Goal: Use online tool/utility: Utilize a website feature to perform a specific function

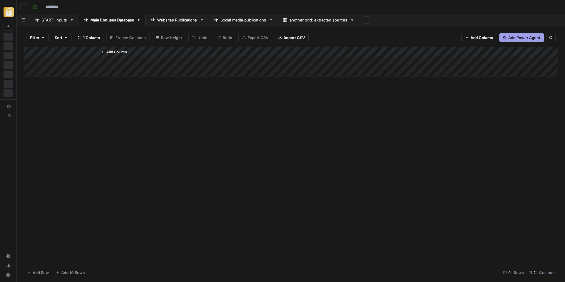
type input "**********"
click at [177, 200] on div "Add Column" at bounding box center [291, 155] width 534 height 216
click at [436, 200] on div "Add Column" at bounding box center [291, 155] width 534 height 216
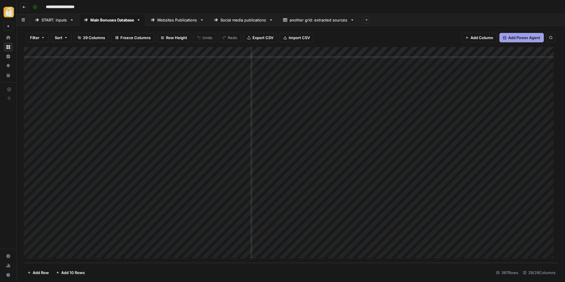
scroll to position [3779, 109]
drag, startPoint x: 452, startPoint y: 52, endPoint x: 486, endPoint y: 53, distance: 33.8
click at [490, 53] on div "Add Column" at bounding box center [291, 155] width 534 height 216
click at [417, 204] on div "Add Column" at bounding box center [291, 155] width 534 height 216
click at [339, 201] on div "Add Column" at bounding box center [291, 155] width 534 height 216
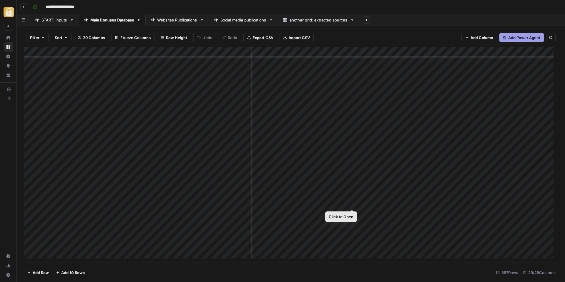
click at [351, 204] on div "Add Column" at bounding box center [291, 155] width 534 height 216
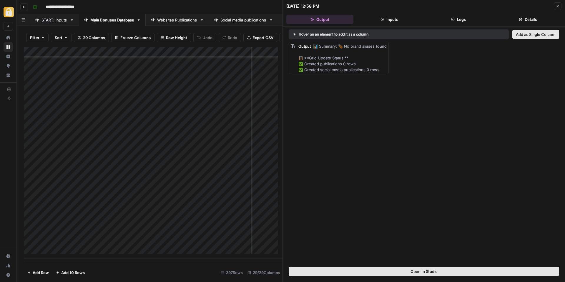
click at [401, 18] on button "Inputs" at bounding box center [389, 19] width 67 height 9
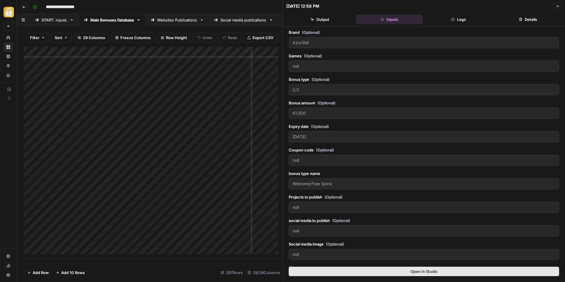
drag, startPoint x: 453, startPoint y: 23, endPoint x: 450, endPoint y: 24, distance: 3.3
click at [453, 23] on button "Logs" at bounding box center [458, 19] width 67 height 9
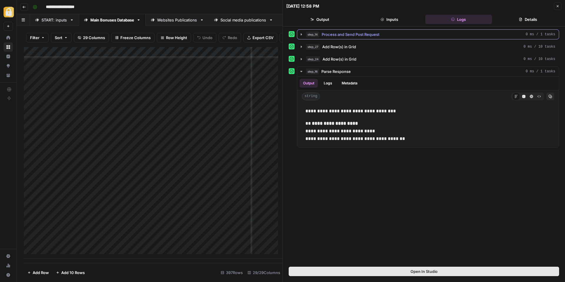
click at [350, 34] on span "Process and Send Post Request" at bounding box center [351, 34] width 58 height 6
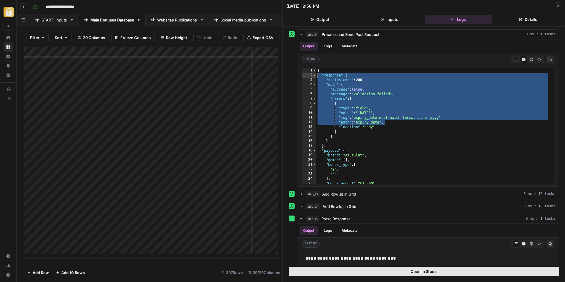
drag, startPoint x: 399, startPoint y: 121, endPoint x: 278, endPoint y: 70, distance: 131.5
click at [278, 70] on body "**********" at bounding box center [282, 141] width 565 height 282
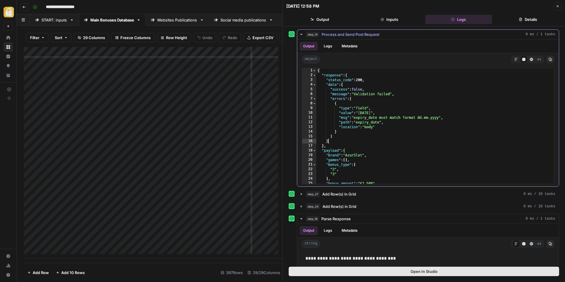
click at [400, 140] on div "{ "response" : { "status_code" : 200 , "data" : { "success" : false , "message"…" at bounding box center [432, 130] width 233 height 125
drag, startPoint x: 405, startPoint y: 143, endPoint x: 287, endPoint y: 60, distance: 143.6
click at [287, 60] on div "step_14 Process and Send Post Request 0 ms / 1 tasks Output Logs Metadata objec…" at bounding box center [424, 146] width 282 height 240
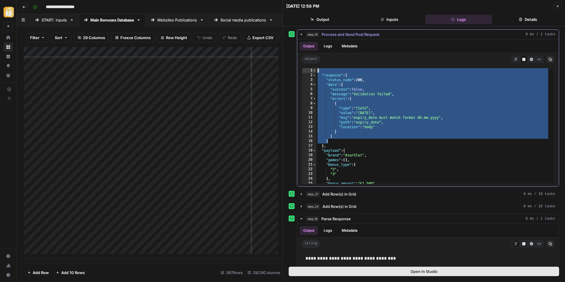
click at [367, 112] on div "{ "response" : { "status_code" : 200 , "data" : { "success" : false , "message"…" at bounding box center [432, 130] width 233 height 125
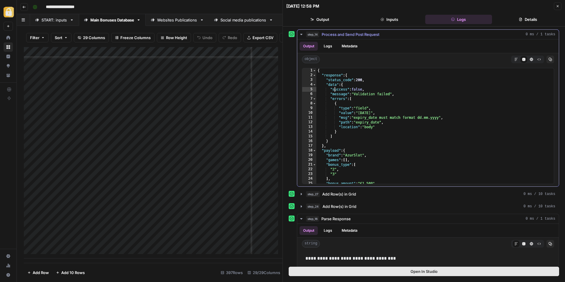
drag, startPoint x: 336, startPoint y: 89, endPoint x: 395, endPoint y: 92, distance: 58.6
click at [395, 92] on div "{ "response" : { "status_code" : 200 , "data" : { "success" : false , "message"…" at bounding box center [432, 130] width 233 height 125
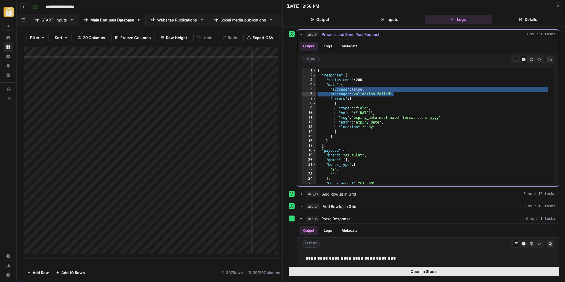
click at [380, 149] on div "{ "response" : { "status_code" : 200 , "data" : { "success" : false , "message"…" at bounding box center [432, 130] width 233 height 125
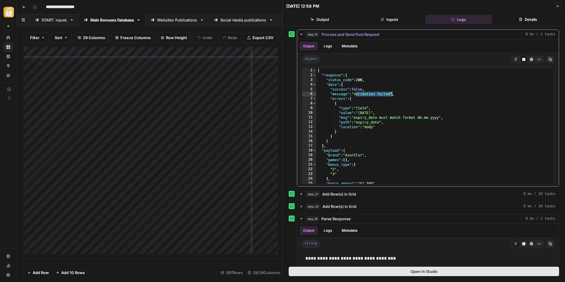
drag, startPoint x: 356, startPoint y: 94, endPoint x: 391, endPoint y: 94, distance: 35.3
click at [391, 94] on div "{ "response" : { "status_code" : 200 , "data" : { "success" : false , "message"…" at bounding box center [432, 130] width 233 height 125
click at [398, 115] on div "{ "response" : { "status_code" : 200 , "data" : { "success" : false , "message"…" at bounding box center [432, 130] width 233 height 125
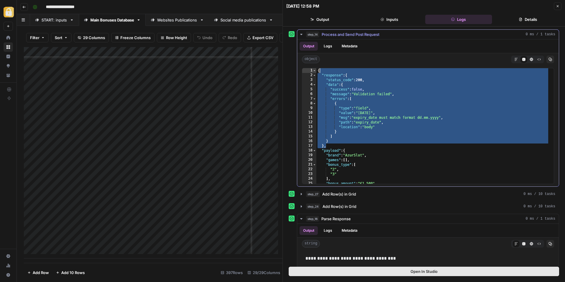
drag, startPoint x: 408, startPoint y: 138, endPoint x: 294, endPoint y: 29, distance: 157.5
click at [319, 48] on div "**********" at bounding box center [428, 112] width 262 height 147
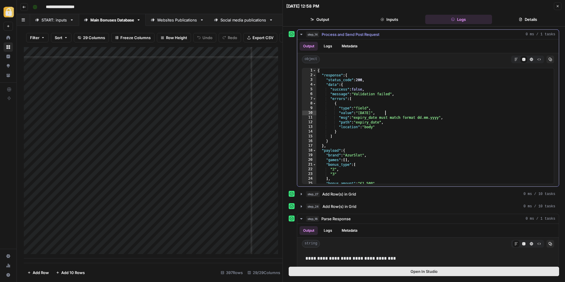
click at [400, 114] on div "{ "response" : { "status_code" : 200 , "data" : { "success" : false , "message"…" at bounding box center [432, 130] width 233 height 125
drag, startPoint x: 394, startPoint y: 142, endPoint x: 334, endPoint y: 51, distance: 109.1
click at [352, 65] on div "**********" at bounding box center [428, 112] width 262 height 147
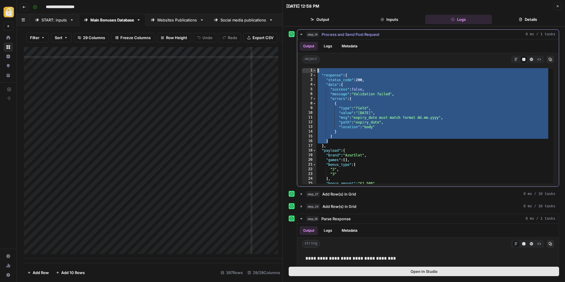
click at [403, 106] on div "{ "response" : { "status_code" : 200 , "data" : { "success" : false , "message"…" at bounding box center [432, 130] width 233 height 125
type textarea "**********"
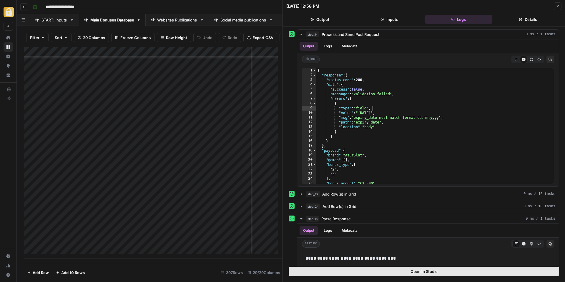
click at [559, 6] on icon "button" at bounding box center [558, 6] width 4 height 4
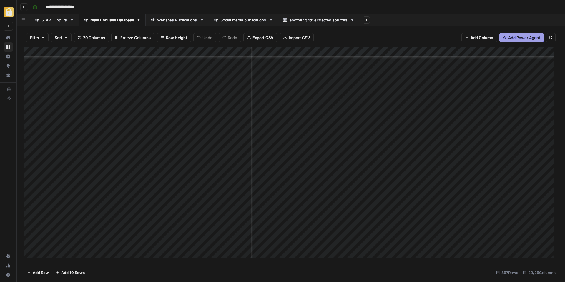
scroll to position [3779, 347]
click at [410, 204] on div "Add Column" at bounding box center [291, 155] width 534 height 216
click at [305, 205] on div "Add Column" at bounding box center [291, 155] width 534 height 216
click at [422, 206] on div "Add Column" at bounding box center [291, 155] width 534 height 216
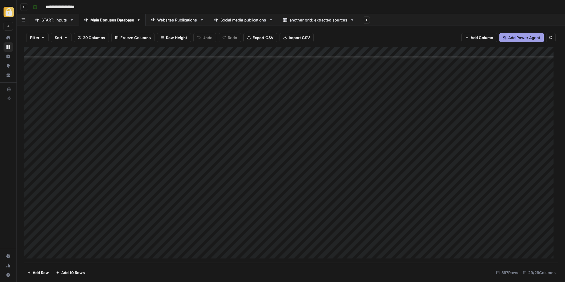
click at [438, 203] on div "Add Column" at bounding box center [291, 155] width 534 height 216
click at [469, 202] on div "Add Column" at bounding box center [291, 155] width 534 height 216
click at [443, 204] on div "Add Column" at bounding box center [291, 155] width 534 height 216
drag, startPoint x: 317, startPoint y: 206, endPoint x: 343, endPoint y: 203, distance: 25.5
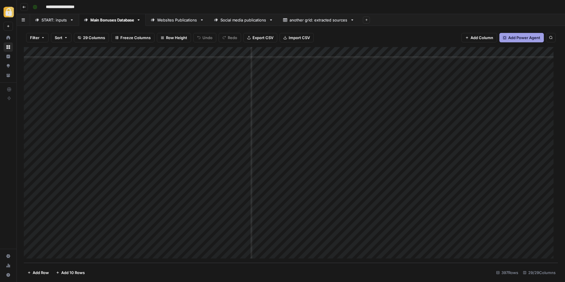
click at [317, 206] on div "Add Column" at bounding box center [291, 155] width 534 height 216
click at [350, 204] on div "Add Column" at bounding box center [291, 155] width 534 height 216
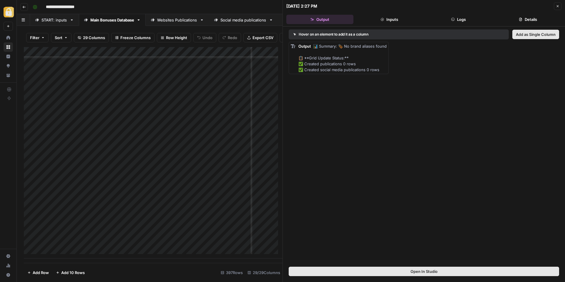
click at [469, 19] on button "Logs" at bounding box center [458, 19] width 67 height 9
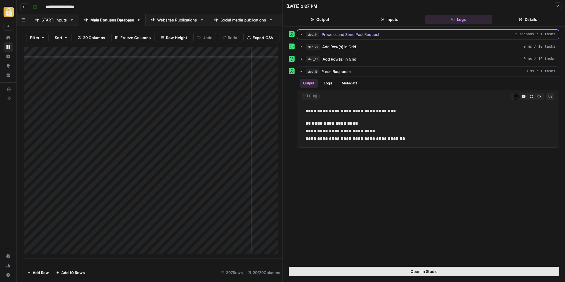
click at [338, 32] on span "Process and Send Post Request" at bounding box center [351, 34] width 58 height 6
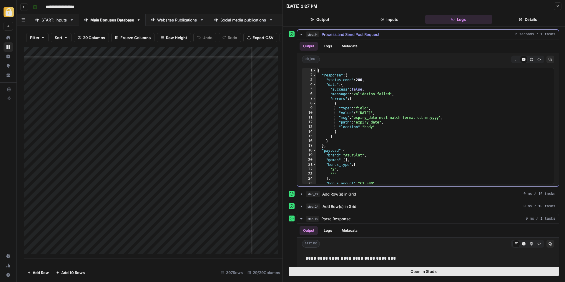
drag, startPoint x: 392, startPoint y: 132, endPoint x: 293, endPoint y: 32, distance: 139.8
click at [327, 60] on div "Output Logs Metadata object Markdown Code Editor HTML Viewer Raw Output Copy * …" at bounding box center [428, 112] width 262 height 147
type textarea "**********"
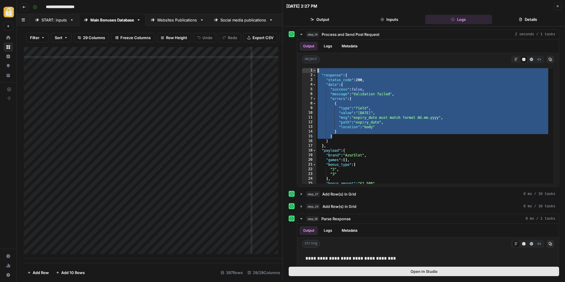
click at [558, 3] on button "Close" at bounding box center [558, 6] width 8 height 8
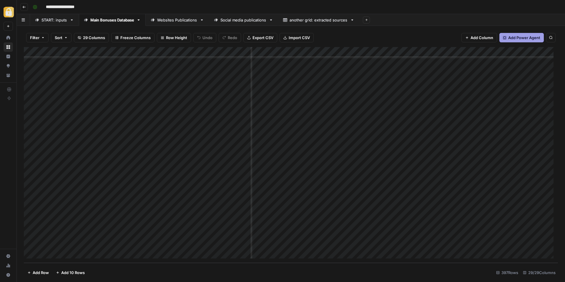
scroll to position [3779, 296]
click at [455, 203] on div "Add Column" at bounding box center [291, 155] width 534 height 216
click at [448, 205] on textarea "**********" at bounding box center [488, 204] width 94 height 8
type textarea "**********"
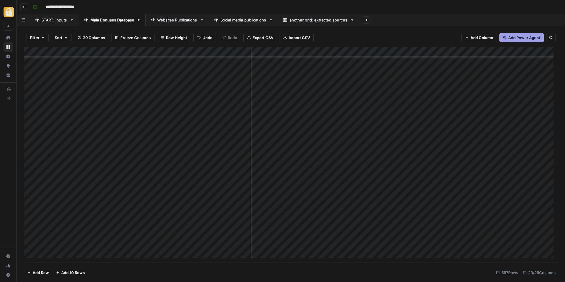
click at [285, 204] on div "Add Column" at bounding box center [291, 155] width 534 height 216
click at [339, 204] on div "Add Column" at bounding box center [291, 155] width 534 height 216
click at [400, 203] on div "Add Column" at bounding box center [291, 155] width 534 height 216
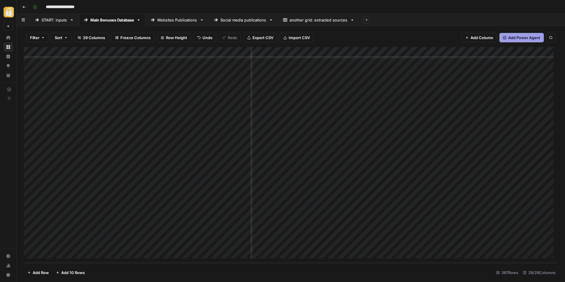
click at [510, 205] on div "Add Column" at bounding box center [291, 155] width 534 height 216
click at [374, 200] on div "Add Column" at bounding box center [291, 155] width 534 height 216
click at [373, 212] on div "Add Column" at bounding box center [291, 155] width 534 height 216
click at [456, 213] on div "Add Column" at bounding box center [291, 155] width 534 height 216
click at [379, 217] on div "Add Column" at bounding box center [291, 155] width 534 height 216
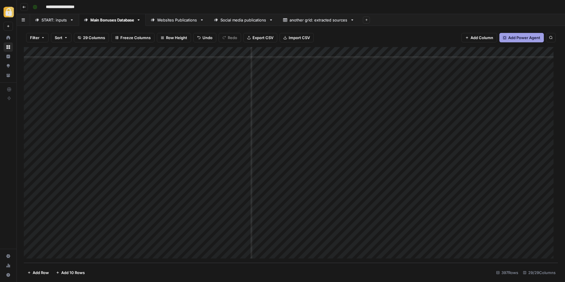
scroll to position [3779, 508]
click at [378, 213] on div "Add Column" at bounding box center [291, 155] width 534 height 216
drag, startPoint x: 410, startPoint y: 53, endPoint x: 446, endPoint y: 58, distance: 36.5
click at [446, 58] on div "Add Column" at bounding box center [291, 155] width 534 height 216
click at [384, 63] on div "Add Column" at bounding box center [291, 155] width 534 height 216
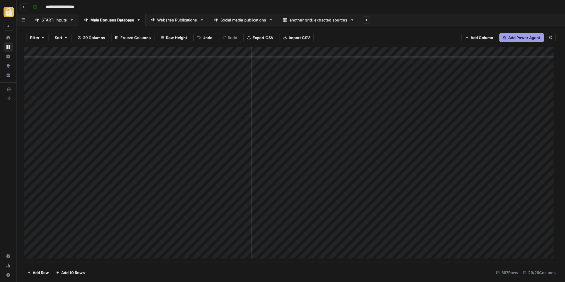
scroll to position [3779, 0]
click at [440, 202] on div "Add Column" at bounding box center [291, 155] width 534 height 216
click at [460, 203] on div "Add Column" at bounding box center [291, 155] width 534 height 216
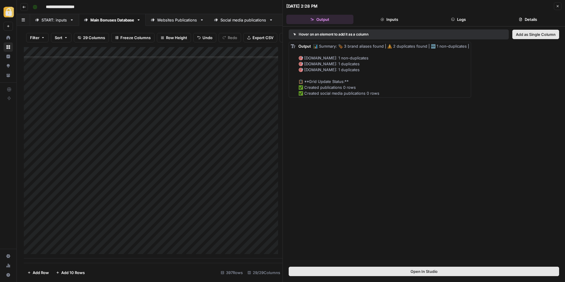
click at [454, 16] on button "Logs" at bounding box center [458, 19] width 67 height 9
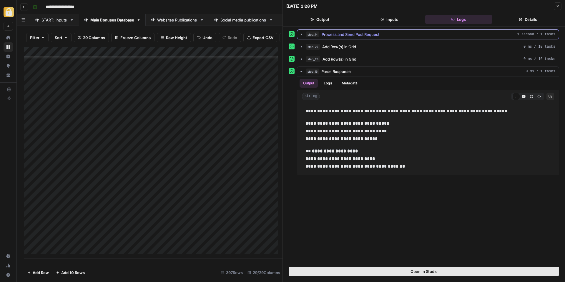
click at [339, 33] on span "Process and Send Post Request" at bounding box center [351, 34] width 58 height 6
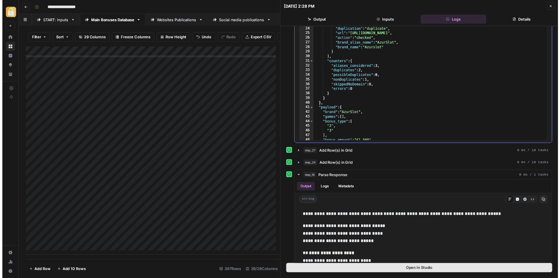
scroll to position [157, 0]
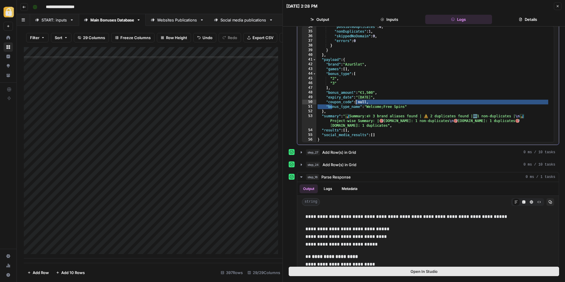
drag, startPoint x: 334, startPoint y: 105, endPoint x: 402, endPoint y: 104, distance: 68.0
click at [402, 104] on div ""possibleDuplicates" : 0 , "nonDuplicates" : 1 , "skippedNoDomain" : 0 , "error…" at bounding box center [432, 86] width 233 height 125
click at [402, 106] on div ""possibleDuplicates" : 0 , "nonDuplicates" : 1 , "skippedNoDomain" : 0 , "error…" at bounding box center [432, 86] width 233 height 125
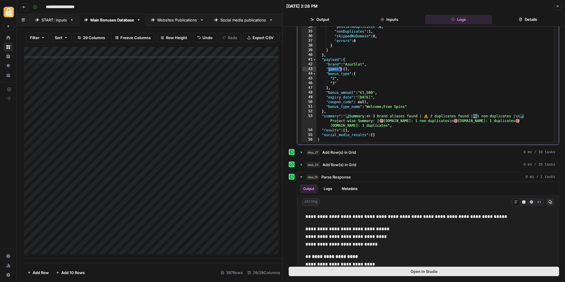
drag, startPoint x: 328, startPoint y: 70, endPoint x: 345, endPoint y: 71, distance: 17.4
click at [345, 71] on div ""possibleDuplicates" : 0 , "nonDuplicates" : 1 , "skippedNoDomain" : 0 , "error…" at bounding box center [432, 86] width 233 height 125
type textarea "**********"
drag, startPoint x: 558, startPoint y: 7, endPoint x: 547, endPoint y: 11, distance: 11.7
click at [558, 7] on icon "button" at bounding box center [558, 6] width 4 height 4
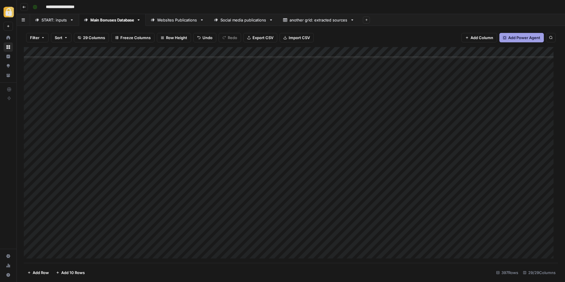
scroll to position [3756, 0]
click at [157, 95] on div "Add Column" at bounding box center [291, 155] width 534 height 216
click at [430, 96] on div "Add Column" at bounding box center [291, 155] width 534 height 216
click at [460, 96] on div "Add Column" at bounding box center [291, 155] width 534 height 216
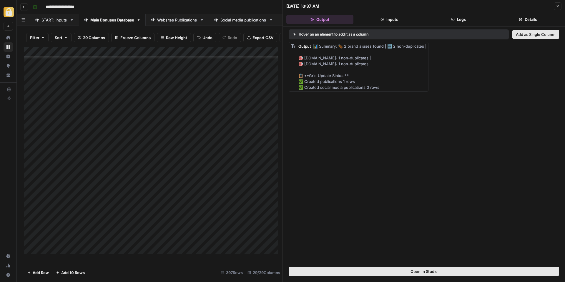
click at [462, 21] on button "Logs" at bounding box center [458, 19] width 67 height 9
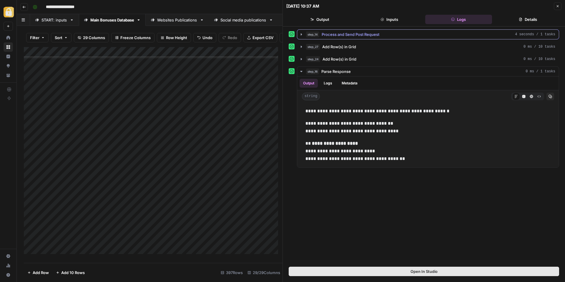
click at [349, 36] on span "Process and Send Post Request" at bounding box center [351, 34] width 58 height 6
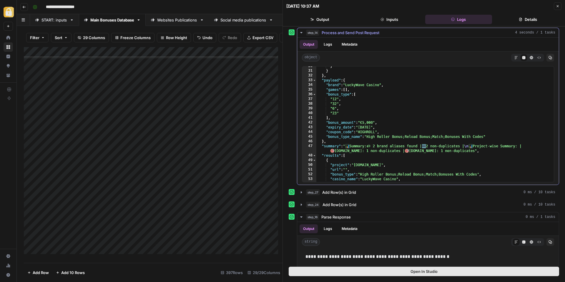
scroll to position [135, 0]
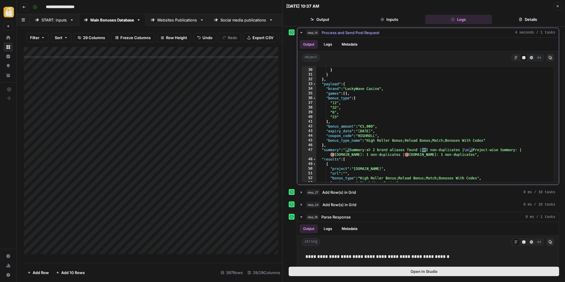
type textarea "**********"
drag, startPoint x: 340, startPoint y: 94, endPoint x: 365, endPoint y: 98, distance: 25.7
click at [360, 94] on div ""errors" : 0 } } } , "payload" : { "brand" : "LuckyWave Casino" , "games" : [ ]…" at bounding box center [432, 125] width 233 height 125
click at [214, 169] on div "Add Column" at bounding box center [153, 153] width 259 height 212
click at [557, 6] on icon "button" at bounding box center [558, 6] width 2 height 2
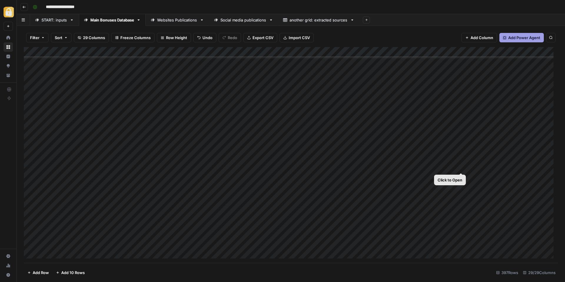
click at [462, 166] on div "Add Column" at bounding box center [291, 155] width 534 height 216
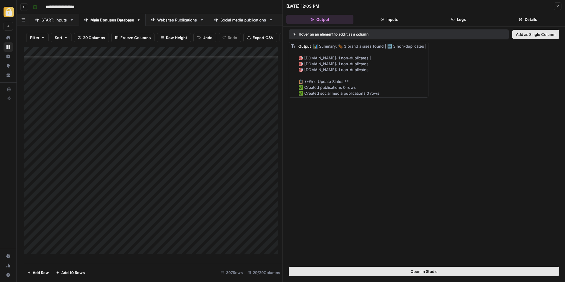
click at [454, 19] on icon "button" at bounding box center [453, 19] width 3 height 3
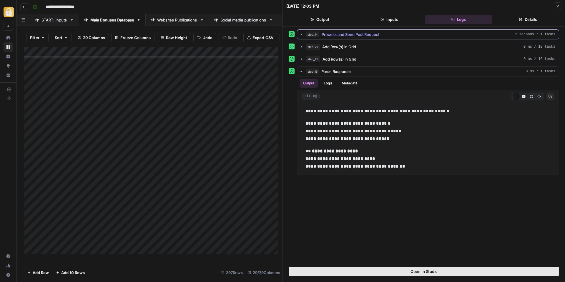
click at [343, 32] on span "Process and Send Post Request" at bounding box center [351, 34] width 58 height 6
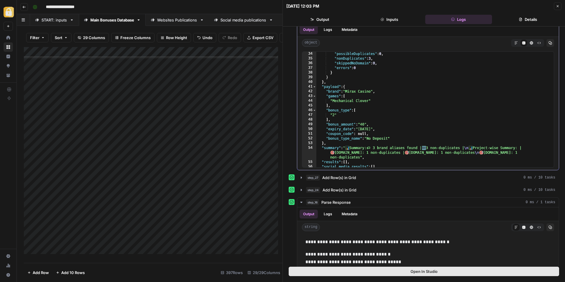
scroll to position [23, 0]
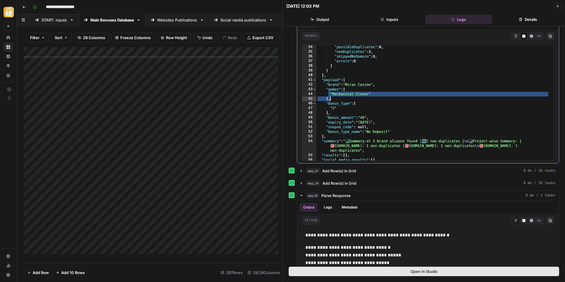
drag, startPoint x: 340, startPoint y: 96, endPoint x: 366, endPoint y: 96, distance: 25.6
click at [366, 96] on div ""possibleDuplicates" : 0 , "nonDuplicates" : 3 , "skippedNoDomain" : 0 , "error…" at bounding box center [432, 107] width 233 height 125
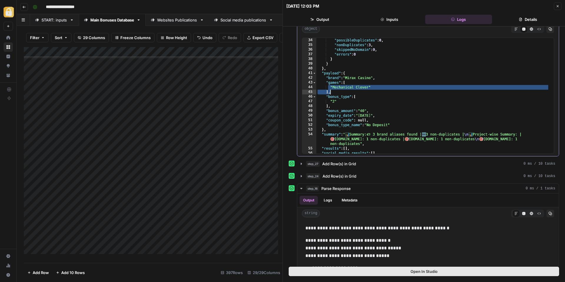
scroll to position [157, 0]
click at [352, 92] on div ""possibleDuplicates" : 0 , "nonDuplicates" : 3 , "skippedNoDomain" : 0 , "error…" at bounding box center [432, 99] width 233 height 125
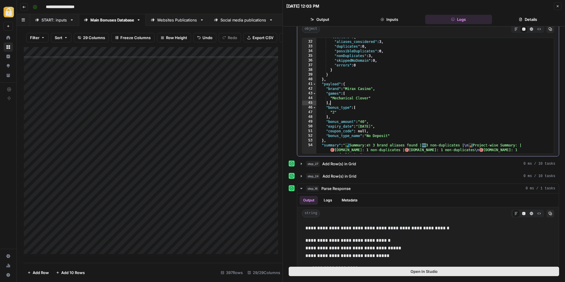
scroll to position [144, 0]
click at [392, 102] on div ""counters" : { "aliases_considered" : 3 , "duplicates" : 0 , "possibleDuplicate…" at bounding box center [432, 102] width 233 height 134
drag, startPoint x: 361, startPoint y: 128, endPoint x: 374, endPoint y: 129, distance: 13.5
click at [374, 129] on div ""counters" : { "aliases_considered" : 3 , "duplicates" : 0 , "possibleDuplicate…" at bounding box center [432, 102] width 233 height 134
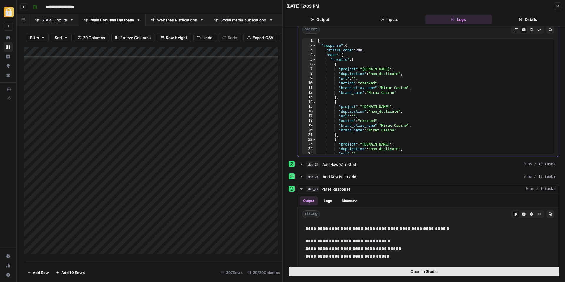
scroll to position [53, 0]
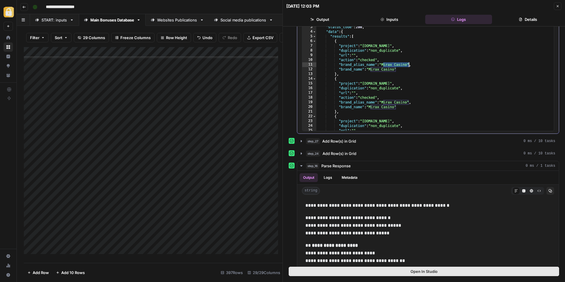
drag, startPoint x: 383, startPoint y: 65, endPoint x: 405, endPoint y: 67, distance: 22.5
click at [409, 66] on div "{ "response" : { "status_code" : 200 , "data" : { "results" : [ { "project" : "…" at bounding box center [432, 77] width 233 height 125
type textarea "**********"
